Goal: Task Accomplishment & Management: Use online tool/utility

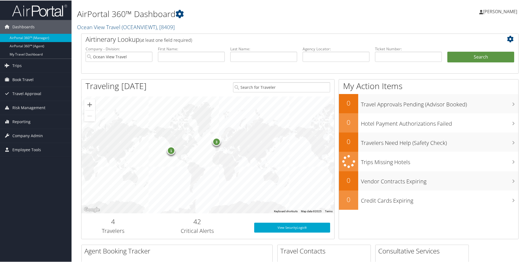
click at [215, 143] on div "3" at bounding box center [216, 141] width 8 height 8
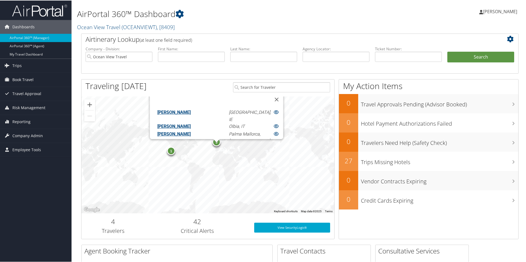
click at [214, 163] on div "3 1 [PERSON_NAME] [GEOGRAPHIC_DATA], IE [PERSON_NAME], IT [PERSON_NAME] [PERSON…" at bounding box center [207, 154] width 253 height 117
click at [26, 48] on link "AirPortal 360™ (Agent)" at bounding box center [36, 46] width 72 height 8
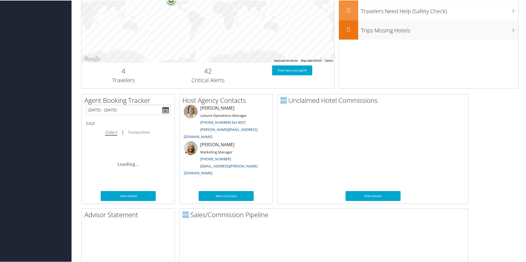
scroll to position [197, 0]
click at [378, 194] on link "View Details" at bounding box center [373, 195] width 55 height 10
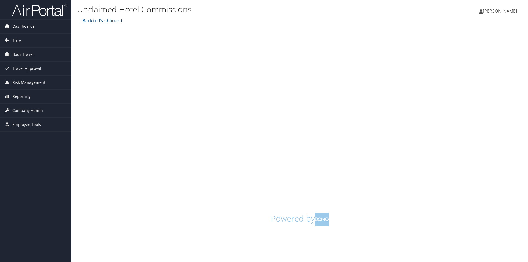
click at [24, 27] on span "Dashboards" at bounding box center [23, 27] width 22 height 14
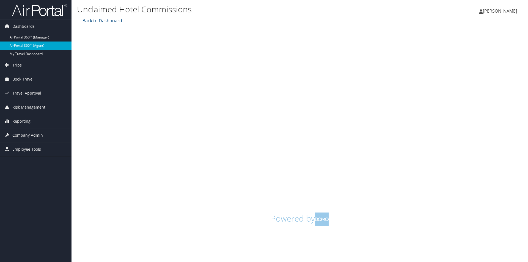
click at [25, 45] on link "AirPortal 360™ (Agent)" at bounding box center [36, 46] width 72 height 8
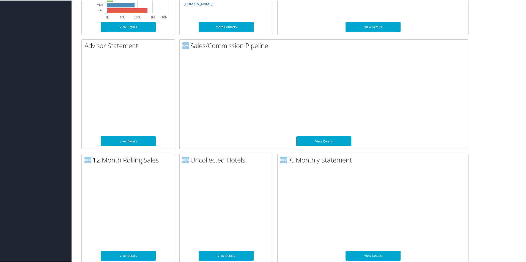
scroll to position [371, 0]
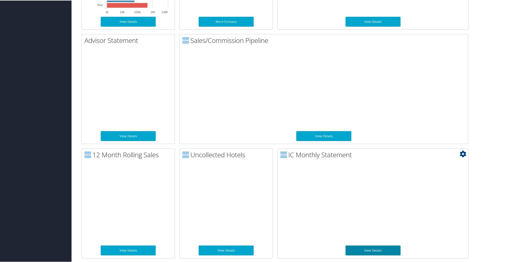
click at [381, 250] on link "View Details" at bounding box center [373, 250] width 55 height 10
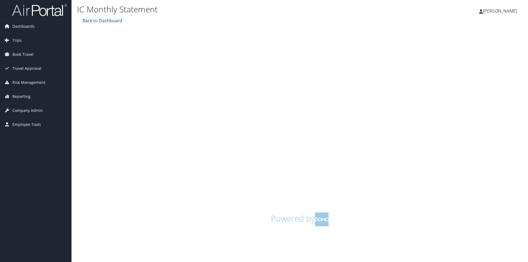
click at [448, 10] on div "Elin Graham Elin Graham My Settings Travel Agency Contacts Log Consulting Time …" at bounding box center [440, 13] width 176 height 21
click at [35, 24] on link "Dashboards" at bounding box center [36, 27] width 72 height 14
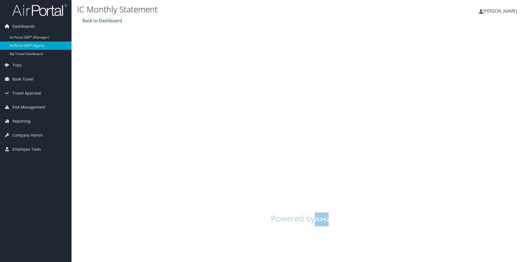
click at [36, 44] on link "AirPortal 360™ (Agent)" at bounding box center [36, 46] width 72 height 8
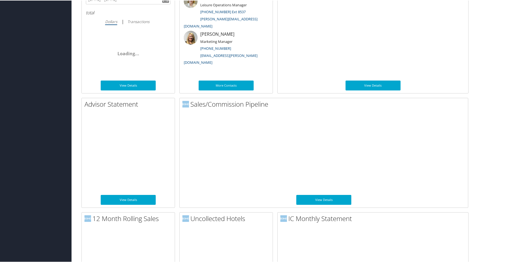
scroll to position [311, 0]
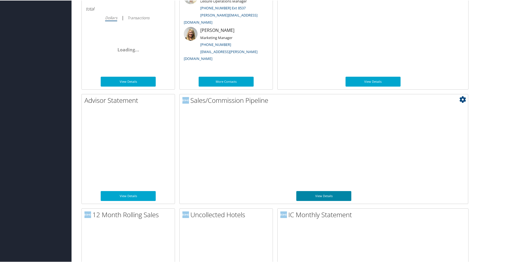
click at [322, 193] on link "View Details" at bounding box center [323, 196] width 55 height 10
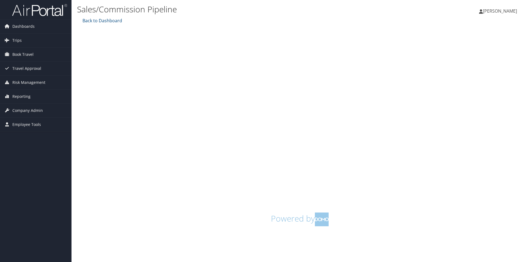
drag, startPoint x: 523, startPoint y: 61, endPoint x: 528, endPoint y: 108, distance: 47.1
click at [528, 108] on div "Sales/Commission Pipeline Hanuman, [12376] Puma Ocean Racing, [4783] Ocean View…" at bounding box center [300, 131] width 457 height 262
click at [503, 11] on span "[PERSON_NAME]" at bounding box center [500, 11] width 34 height 6
click at [467, 98] on link "Sign Out" at bounding box center [486, 98] width 61 height 9
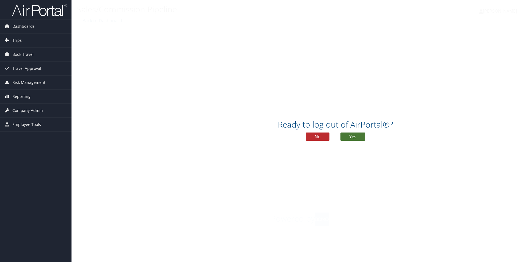
click at [348, 136] on button "Yes" at bounding box center [353, 137] width 25 height 8
